Goal: Information Seeking & Learning: Learn about a topic

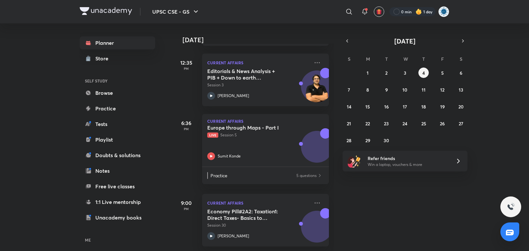
scroll to position [215, 0]
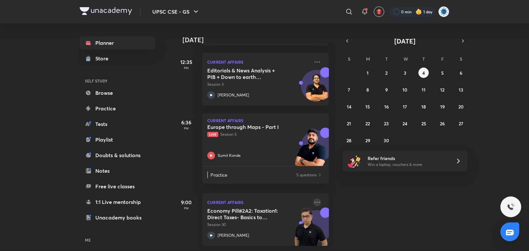
click at [314, 199] on icon at bounding box center [317, 203] width 8 height 8
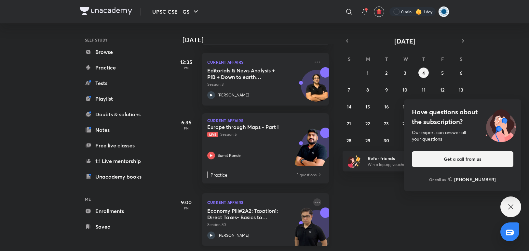
click at [313, 199] on icon at bounding box center [317, 203] width 8 height 8
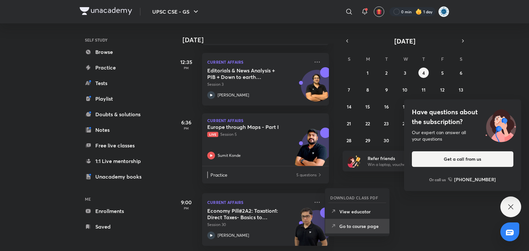
click at [354, 228] on p "Go to course page" at bounding box center [361, 226] width 45 height 7
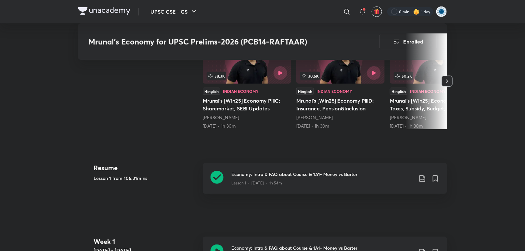
scroll to position [361, 0]
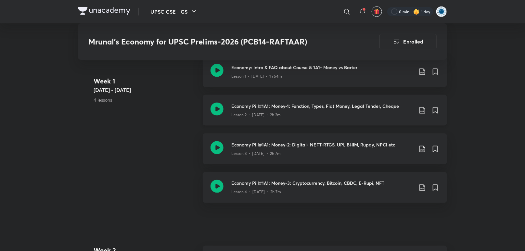
click at [220, 116] on icon at bounding box center [217, 109] width 13 height 13
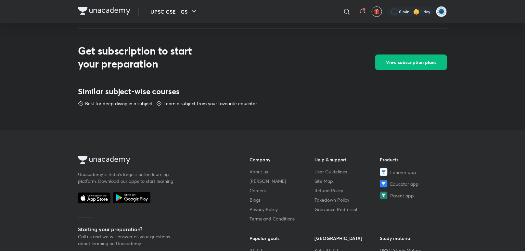
scroll to position [286, 0]
